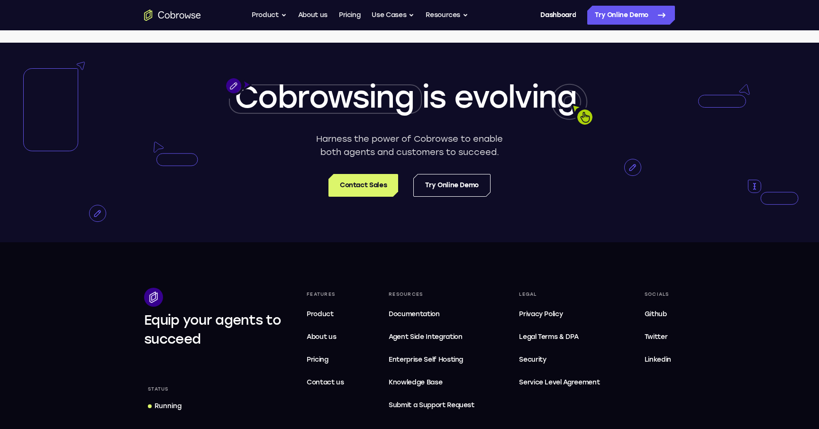
scroll to position [1763, 0]
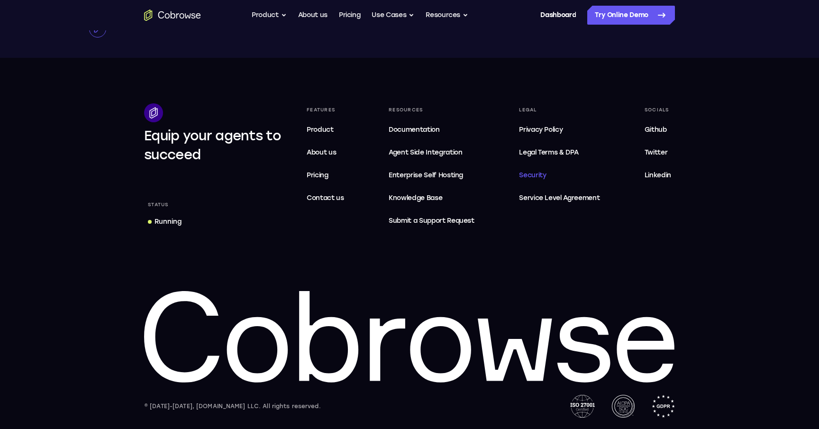
click at [539, 177] on span "Security" at bounding box center [532, 175] width 27 height 8
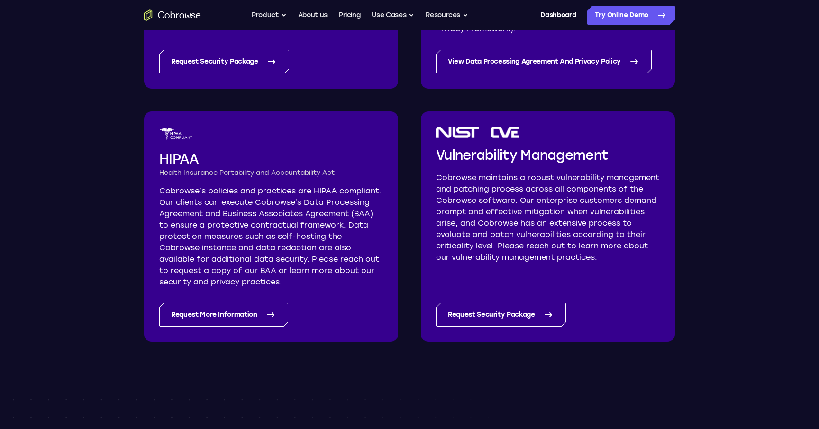
scroll to position [565, 0]
click at [483, 307] on link "Request Security Package" at bounding box center [501, 316] width 130 height 24
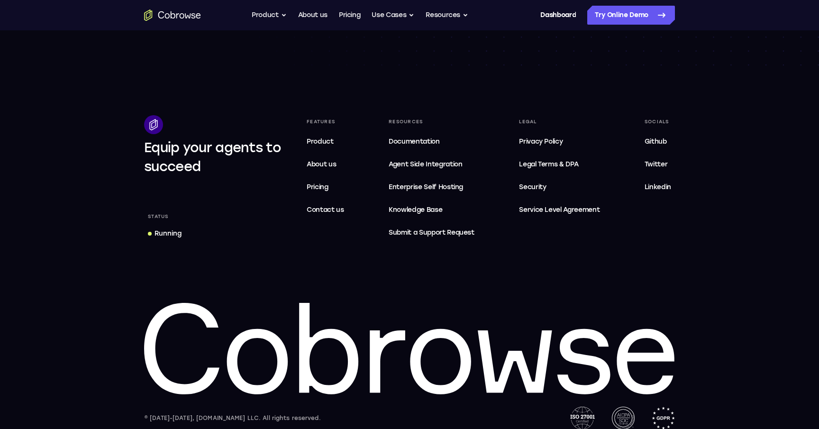
scroll to position [1601, 0]
